Goal: Navigation & Orientation: Find specific page/section

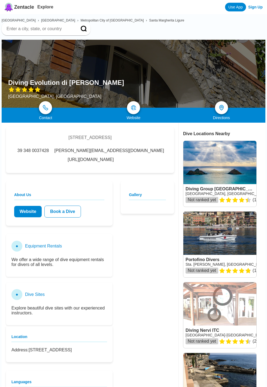
scroll to position [218, 0]
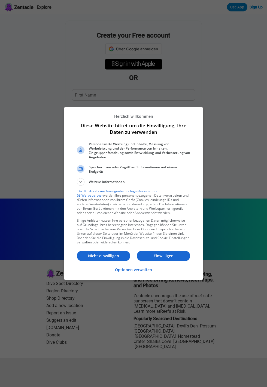
click at [164, 257] on p "Einwilligen" at bounding box center [163, 255] width 53 height 5
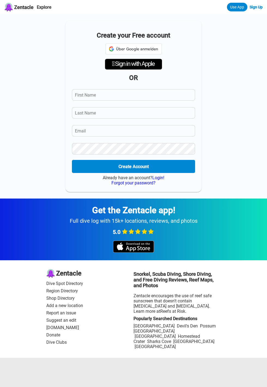
click at [169, 255] on div "Get the Zentacle app! Full dive log with 15k+ locations, reviews, and photos 5.0" at bounding box center [133, 230] width 267 height 62
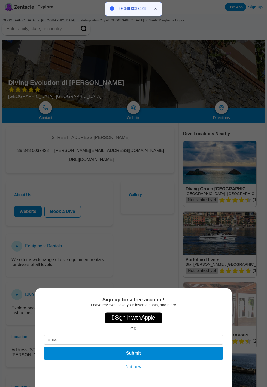
click at [135, 369] on button "Not now" at bounding box center [133, 366] width 19 height 5
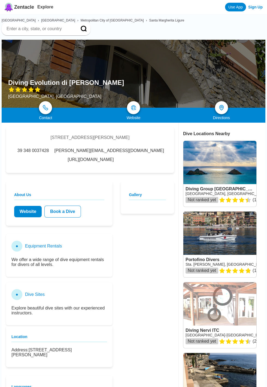
click at [49, 107] on link at bounding box center [45, 107] width 13 height 13
click at [227, 104] on link at bounding box center [221, 107] width 13 height 13
click at [138, 106] on link at bounding box center [133, 107] width 13 height 13
click at [87, 26] on icon at bounding box center [84, 29] width 7 height 7
click at [136, 105] on img at bounding box center [133, 107] width 5 height 5
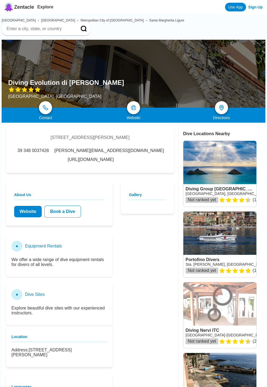
click at [225, 107] on link at bounding box center [221, 107] width 13 height 13
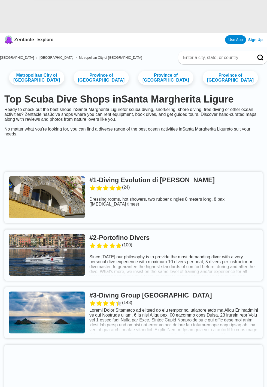
click at [134, 172] on link at bounding box center [133, 197] width 258 height 51
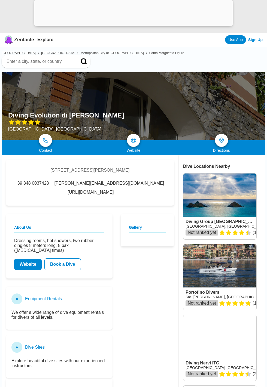
scroll to position [2, 0]
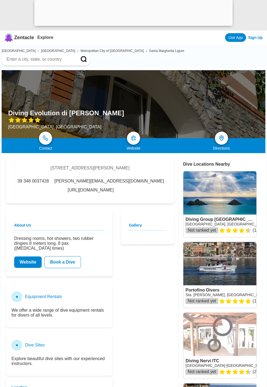
click at [86, 57] on icon at bounding box center [83, 59] width 5 height 5
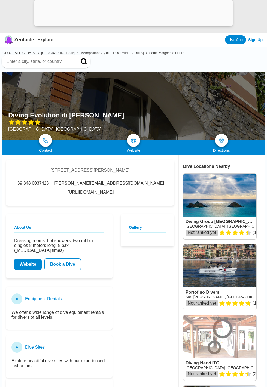
scroll to position [2, 0]
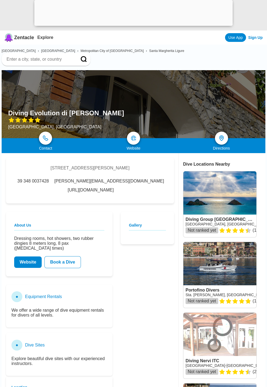
click at [27, 257] on link "Website" at bounding box center [27, 262] width 27 height 11
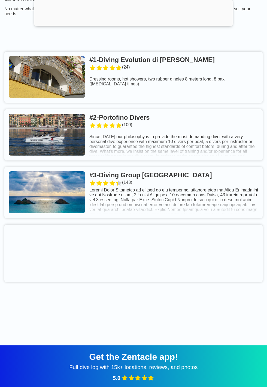
scroll to position [171, 0]
